Goal: Task Accomplishment & Management: Manage account settings

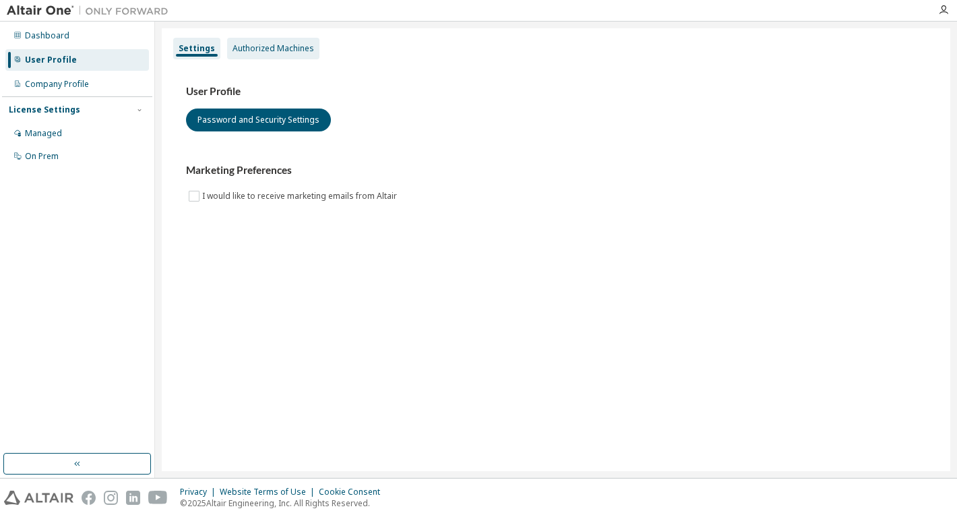
click at [281, 51] on div "Authorized Machines" at bounding box center [273, 48] width 82 height 11
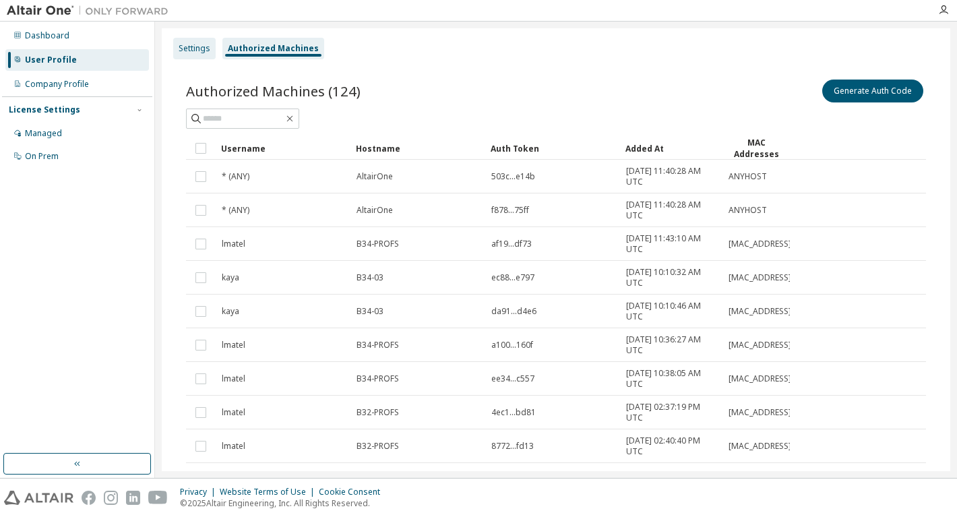
click at [182, 53] on div "Settings" at bounding box center [195, 48] width 32 height 11
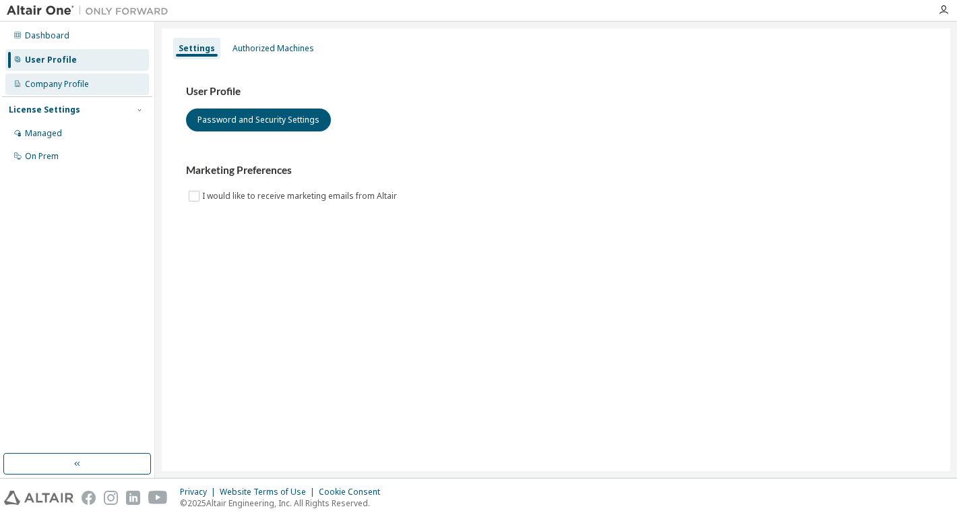
click at [46, 84] on div "Company Profile" at bounding box center [57, 84] width 64 height 11
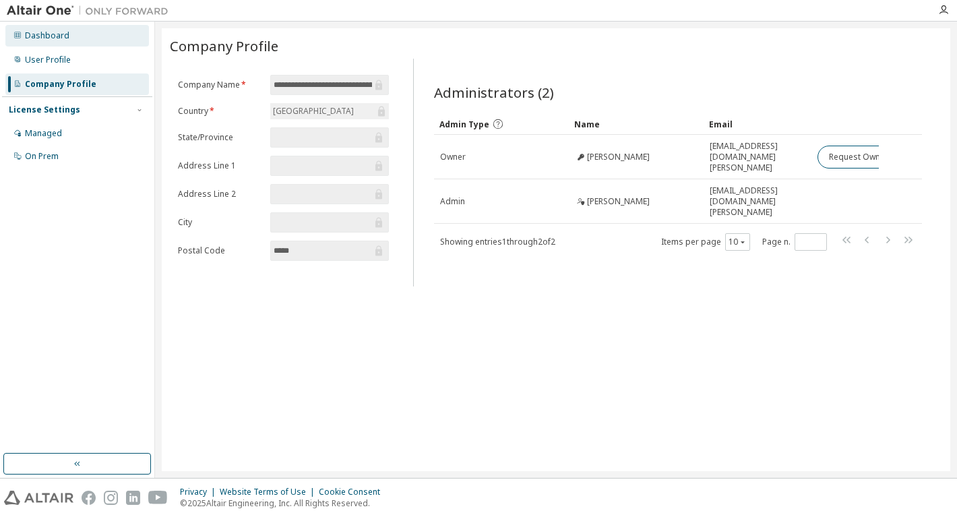
click at [44, 35] on div "Dashboard" at bounding box center [47, 35] width 44 height 11
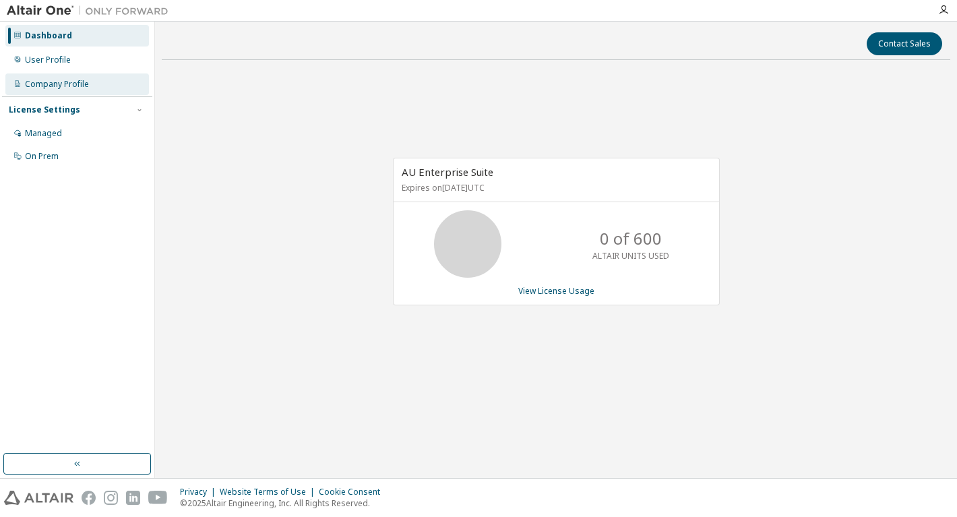
drag, startPoint x: 51, startPoint y: 61, endPoint x: 82, endPoint y: 84, distance: 38.4
click at [52, 61] on div "User Profile" at bounding box center [48, 60] width 46 height 11
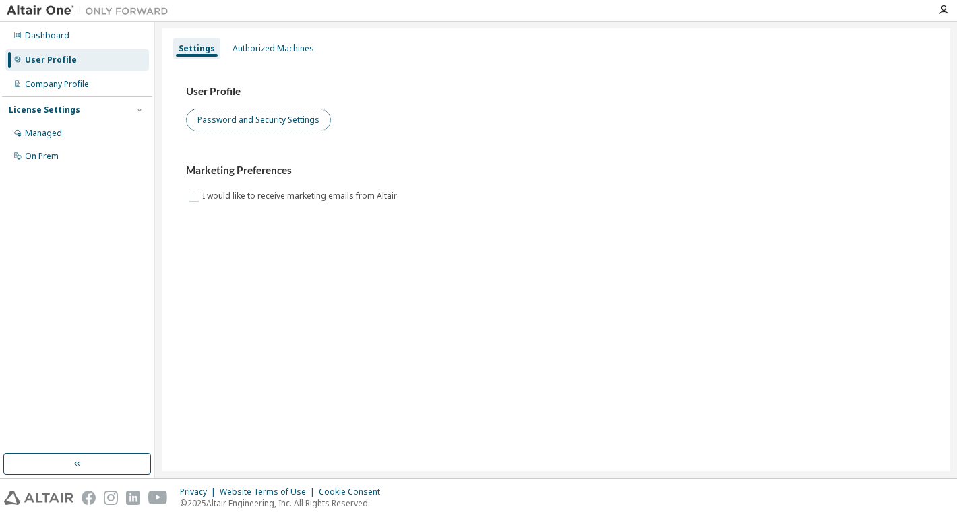
click at [248, 115] on button "Password and Security Settings" at bounding box center [258, 119] width 145 height 23
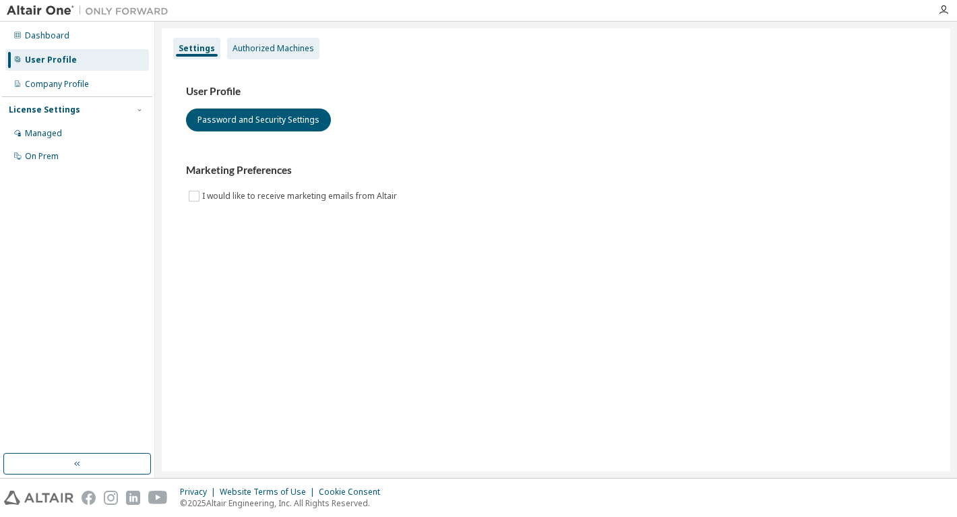
click at [262, 49] on div "Authorized Machines" at bounding box center [273, 48] width 82 height 11
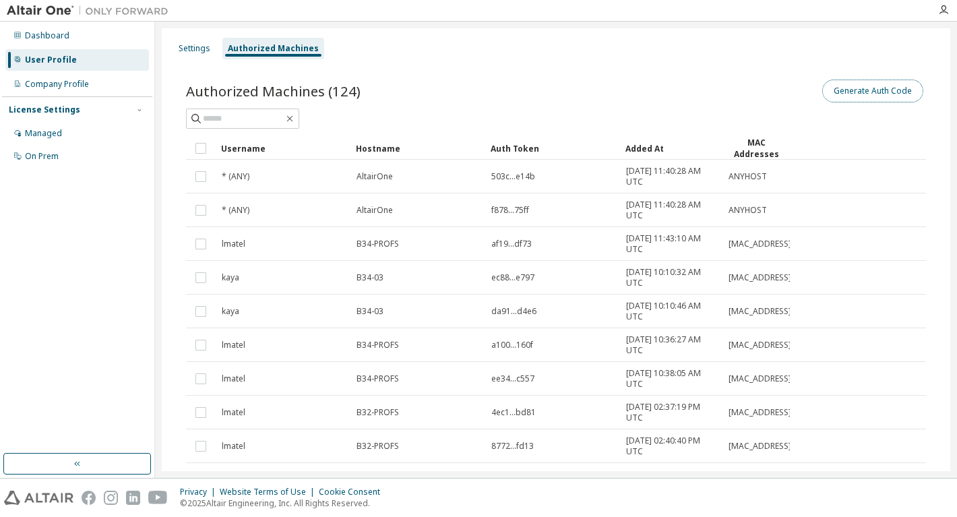
click at [864, 90] on button "Generate Auth Code" at bounding box center [872, 91] width 101 height 23
